Goal: Contribute content

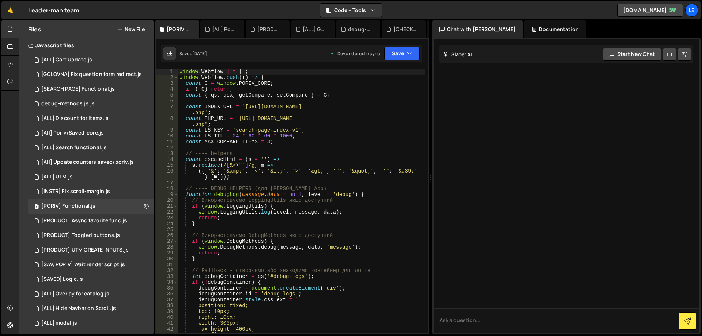
click at [316, 137] on div "window . Webflow ||= [ ] ; window . Webflow . push (( ) => { const C = window .…" at bounding box center [301, 207] width 247 height 276
click at [311, 142] on div "window . Webflow ||= [ ] ; window . Webflow . push (( ) => { const C = window .…" at bounding box center [301, 207] width 247 height 276
type textarea "const MAX_COMPARE_ITEMS = 3;"
click at [83, 203] on div "[PORIV] Functional.js" at bounding box center [68, 206] width 54 height 7
click at [146, 206] on button at bounding box center [146, 206] width 13 height 13
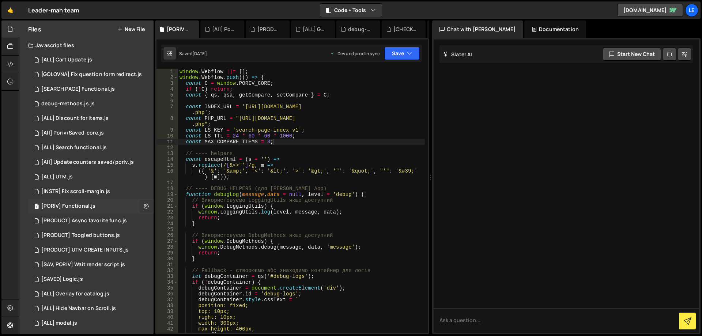
type input "[PORIV] Functional"
radio input "true"
checkbox input "true"
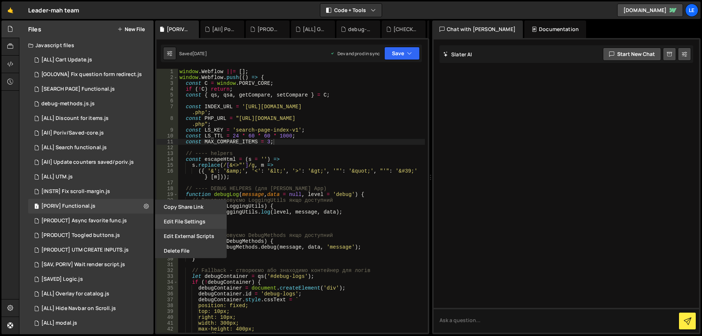
click at [204, 218] on button "Edit File Settings" at bounding box center [191, 221] width 72 height 15
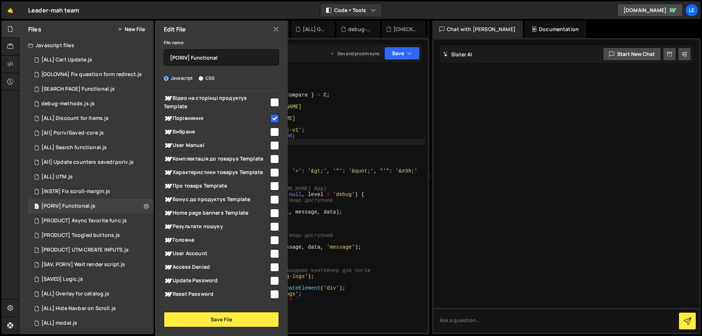
scroll to position [256, 0]
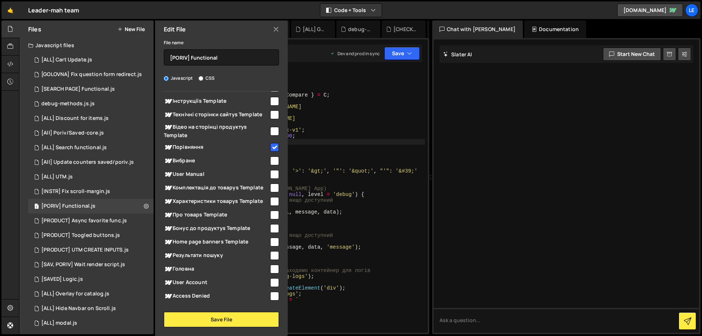
click at [364, 171] on div "window . Webflow ||= [ ] ; window . Webflow . push (( ) => { const C = window .…" at bounding box center [301, 207] width 247 height 276
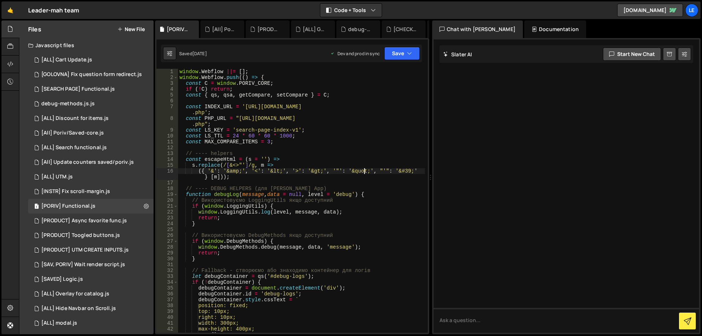
click at [378, 189] on div "window . Webflow ||= [ ] ; window . Webflow . push (( ) => { const C = window .…" at bounding box center [301, 207] width 247 height 276
type textarea "// ---- DEBUG HELPERS (для [PERSON_NAME] App)"
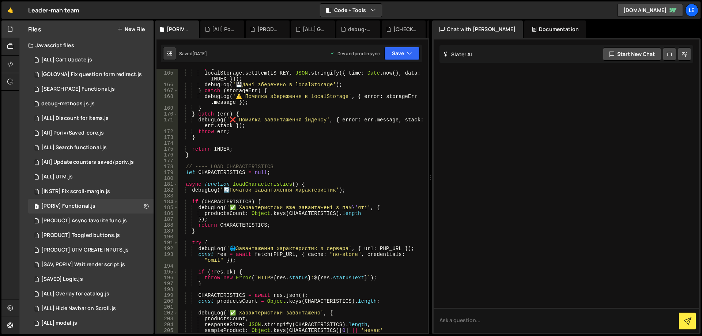
scroll to position [1097, 0]
